Goal: Communication & Community: Answer question/provide support

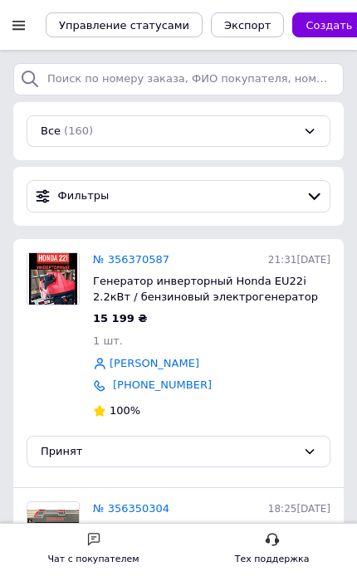
click at [120, 547] on div "Чат с покупателем" at bounding box center [93, 550] width 91 height 36
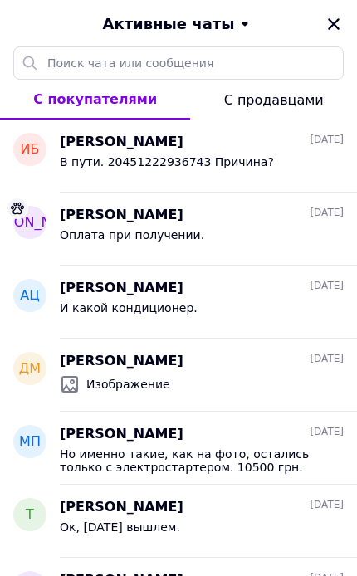
click at [256, 377] on div "Изображение" at bounding box center [202, 384] width 284 height 27
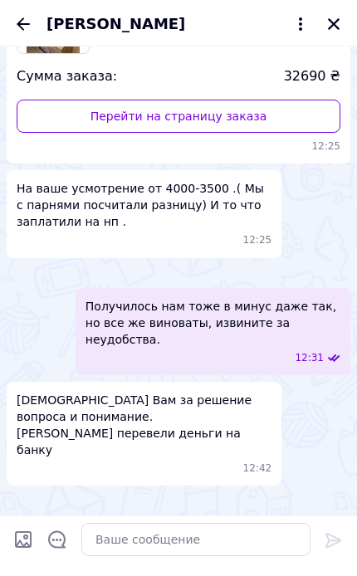
scroll to position [2656, 0]
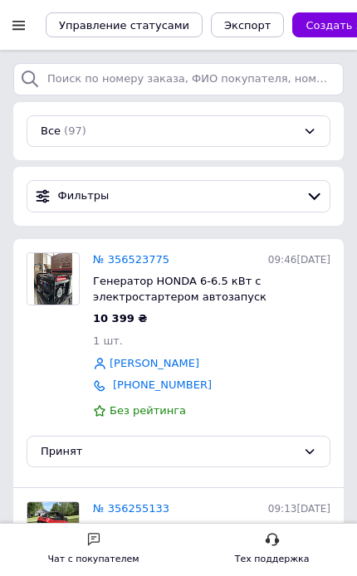
click at [118, 553] on div "Чат с покупателем" at bounding box center [93, 559] width 91 height 17
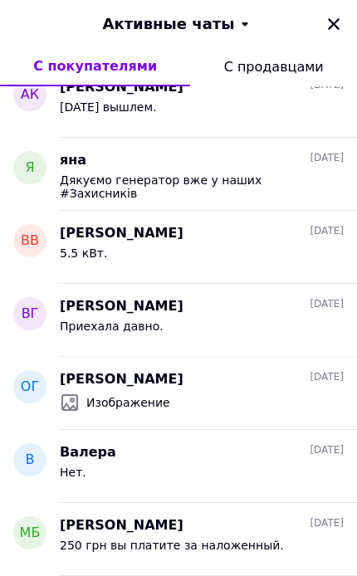
scroll to position [970, 0]
click at [245, 391] on div "Изображение" at bounding box center [202, 402] width 284 height 27
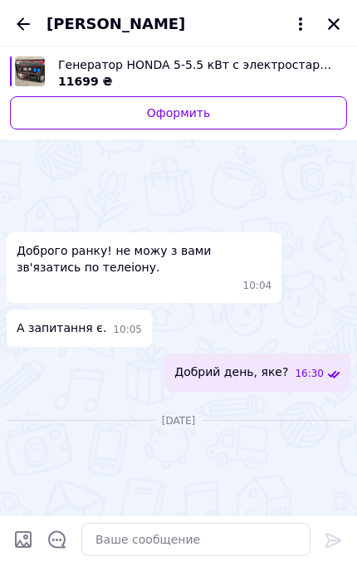
scroll to position [760, 0]
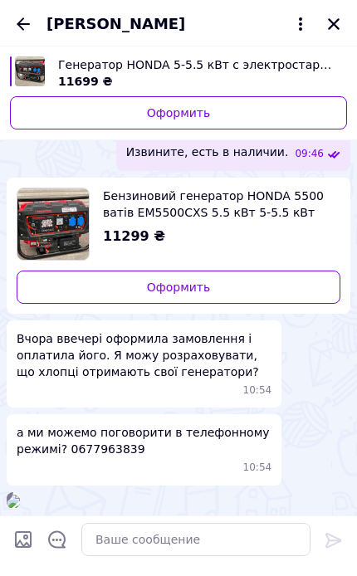
click at [337, 20] on icon "Закрыть" at bounding box center [334, 24] width 12 height 12
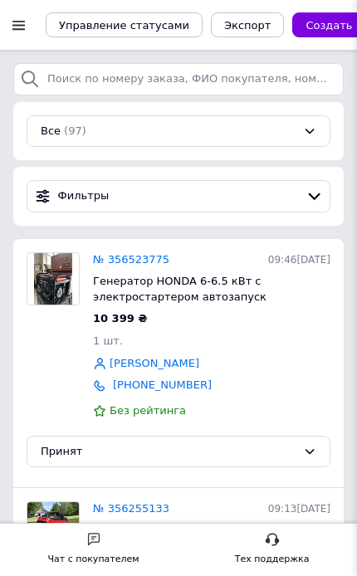
scroll to position [641, 0]
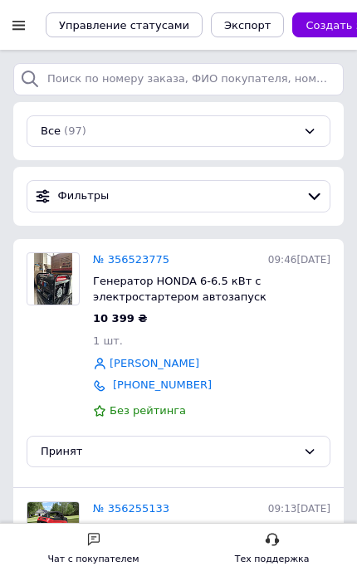
click at [25, 27] on div at bounding box center [18, 24] width 21 height 15
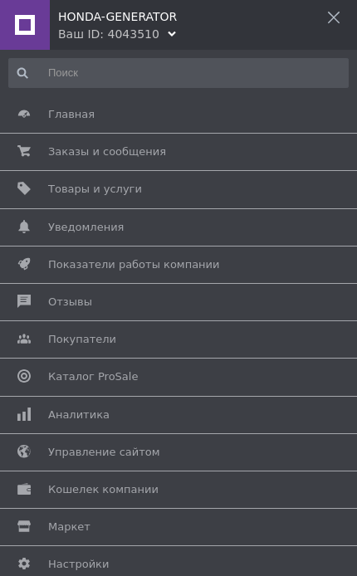
click at [219, 28] on div "HONDA-GENERATOR Ваш ID: 4043510" at bounding box center [178, 21] width 357 height 42
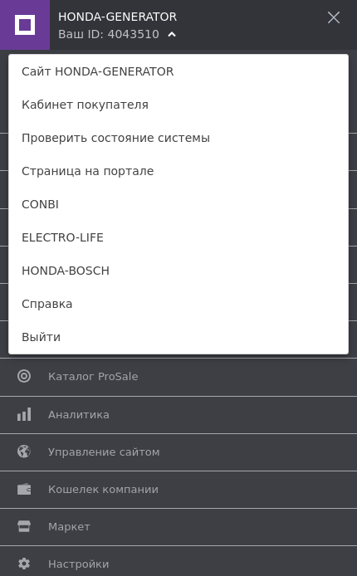
click at [163, 270] on link "HONDA-BOSCH" at bounding box center [178, 270] width 338 height 33
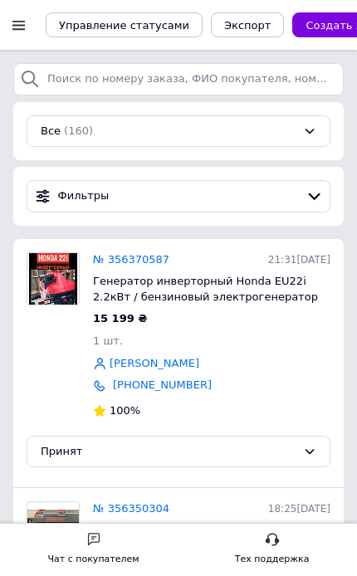
click at [124, 547] on div "Чат с покупателем" at bounding box center [93, 550] width 91 height 36
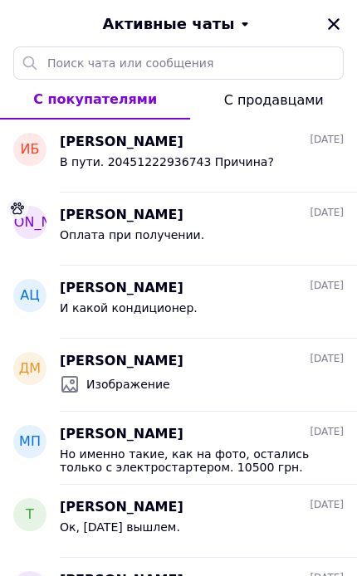
click at [332, 20] on icon "Закрыть" at bounding box center [333, 24] width 15 height 15
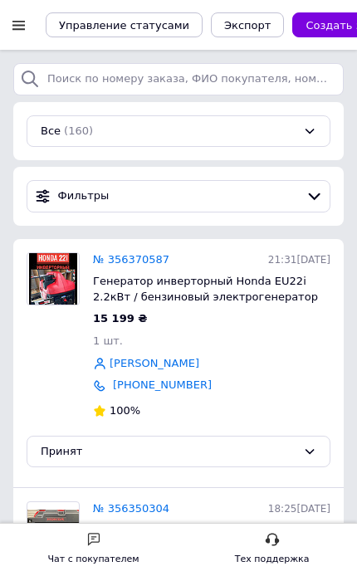
click at [21, 24] on div at bounding box center [18, 24] width 21 height 15
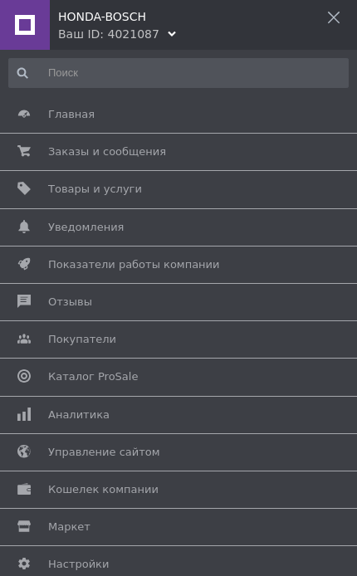
click at [214, 29] on div "HONDA-BOSCH Ваш ID: 4021087" at bounding box center [178, 21] width 357 height 42
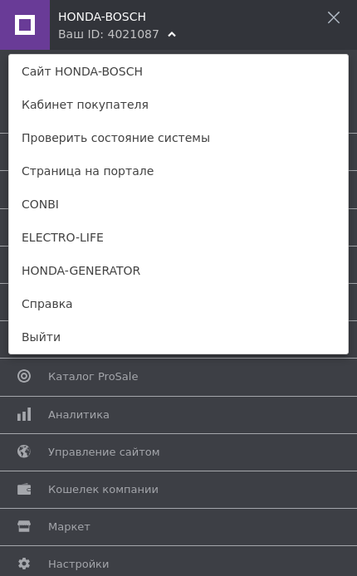
click at [156, 231] on link "ELECTRO-LIFE" at bounding box center [178, 237] width 338 height 33
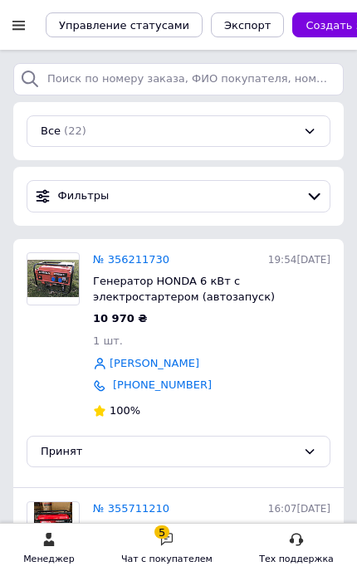
click at [26, 27] on div at bounding box center [18, 24] width 21 height 15
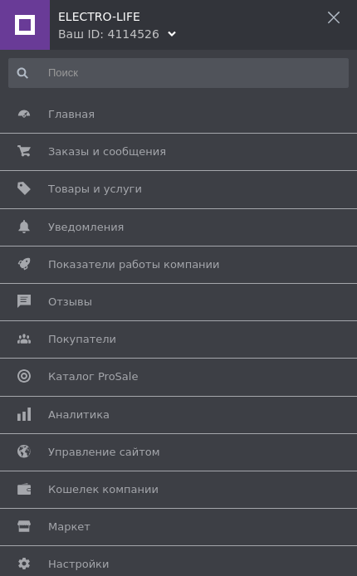
click at [333, 13] on icon at bounding box center [333, 17] width 13 height 13
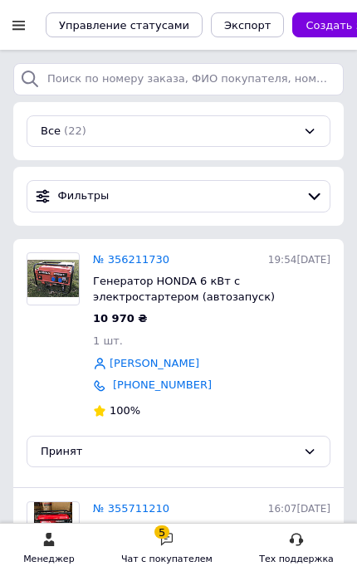
click at [25, 22] on div at bounding box center [18, 24] width 21 height 15
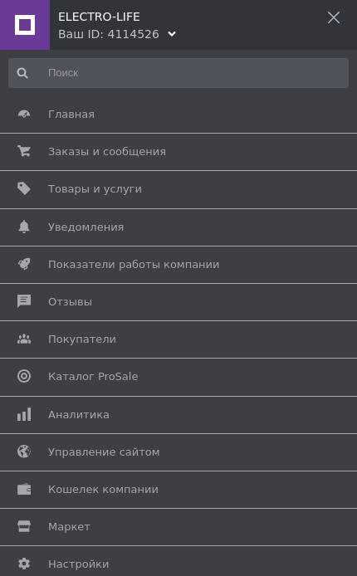
click at [343, 15] on div "ELECTRO-LIFE" at bounding box center [207, 12] width 299 height 25
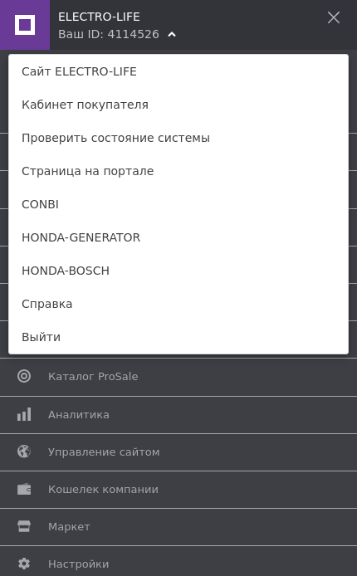
click at [343, 27] on div "ELECTRO-LIFE Ваш ID: 4114526" at bounding box center [178, 21] width 357 height 42
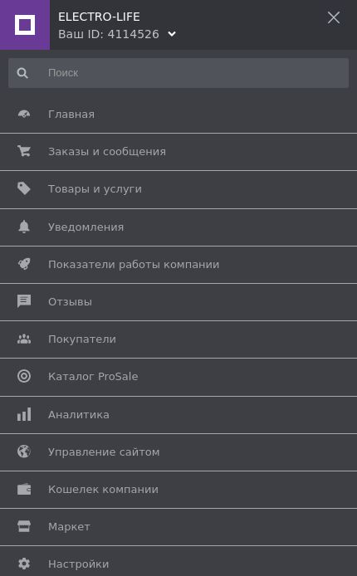
click at [333, 11] on icon at bounding box center [333, 17] width 13 height 13
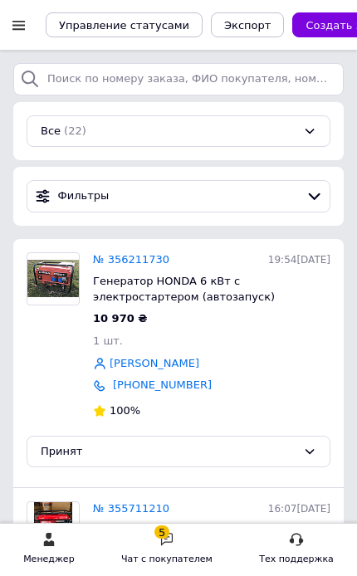
click at [182, 541] on div "5 Чат с покупателем" at bounding box center [166, 550] width 91 height 36
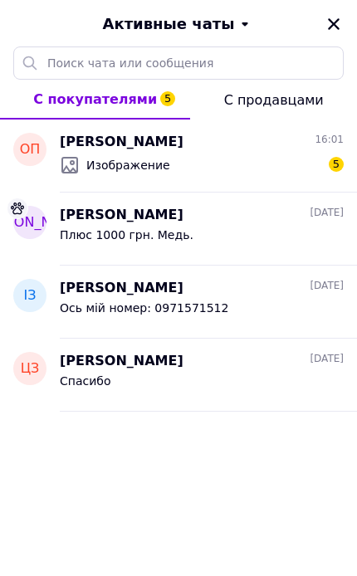
click at [223, 155] on div "Изображение 5" at bounding box center [202, 165] width 284 height 27
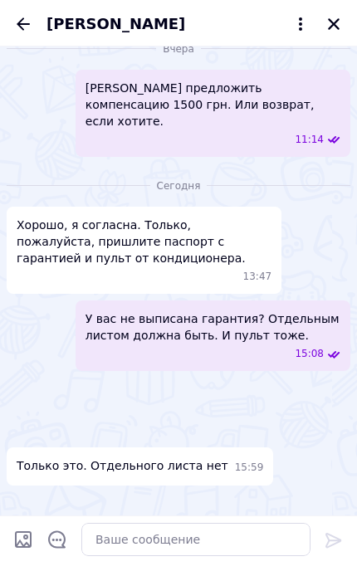
scroll to position [4450, 0]
click at [20, 426] on img at bounding box center [13, 432] width 13 height 13
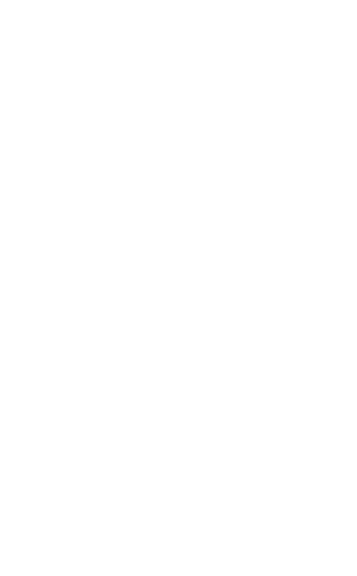
scroll to position [26, 0]
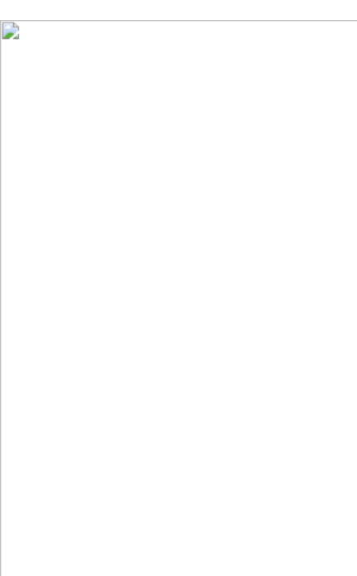
click at [219, 367] on img at bounding box center [178, 304] width 357 height 542
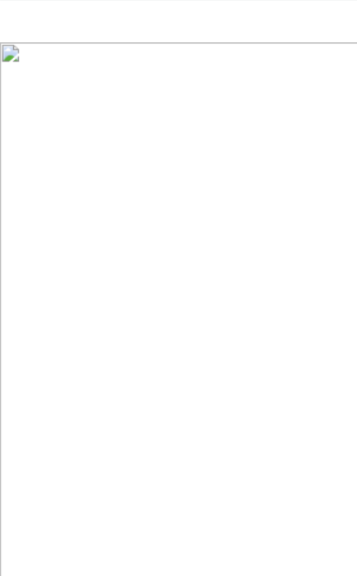
scroll to position [0, 0]
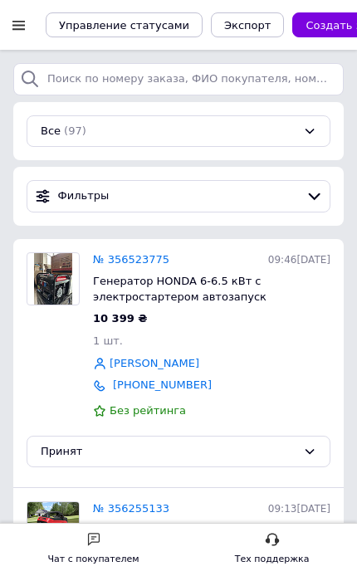
click at [132, 548] on div "Чат с покупателем" at bounding box center [93, 550] width 91 height 36
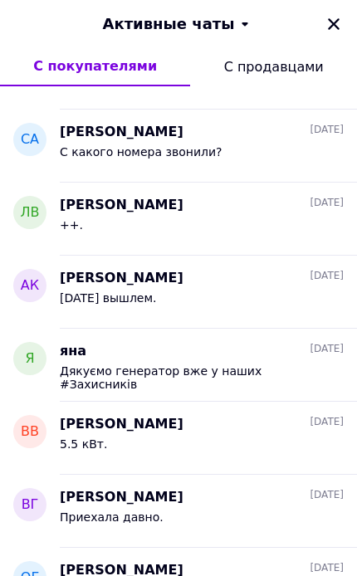
scroll to position [781, 0]
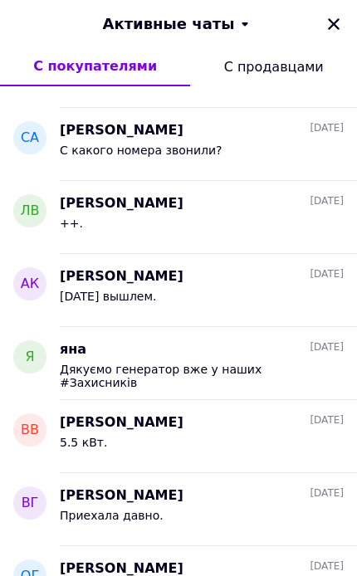
click at [260, 357] on div "[PERSON_NAME] [DATE]" at bounding box center [202, 349] width 284 height 19
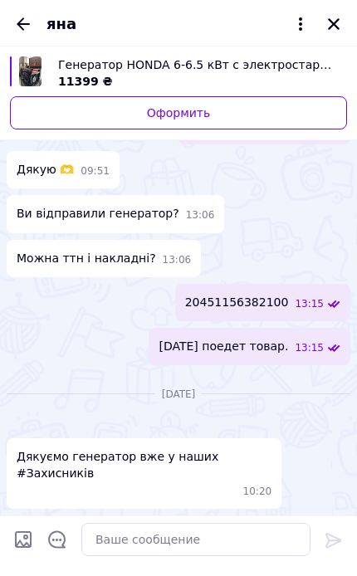
scroll to position [1752, 0]
click at [20, 417] on img at bounding box center [13, 423] width 13 height 13
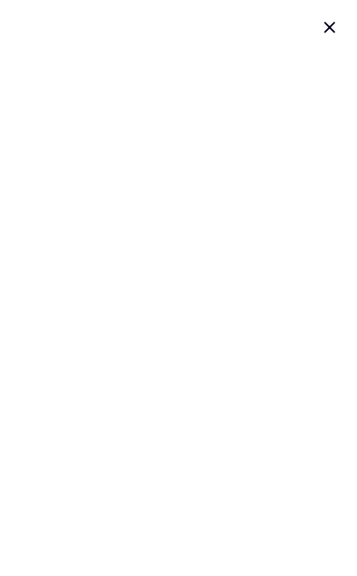
scroll to position [0, 0]
